Goal: Task Accomplishment & Management: Manage account settings

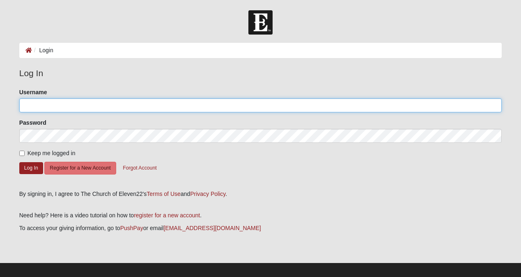
type input "elw5599"
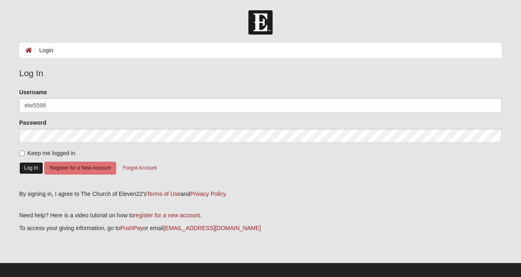
click at [30, 168] on button "Log In" at bounding box center [31, 168] width 24 height 12
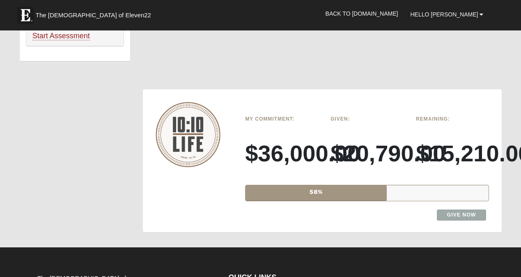
scroll to position [581, 0]
